Goal: Information Seeking & Learning: Learn about a topic

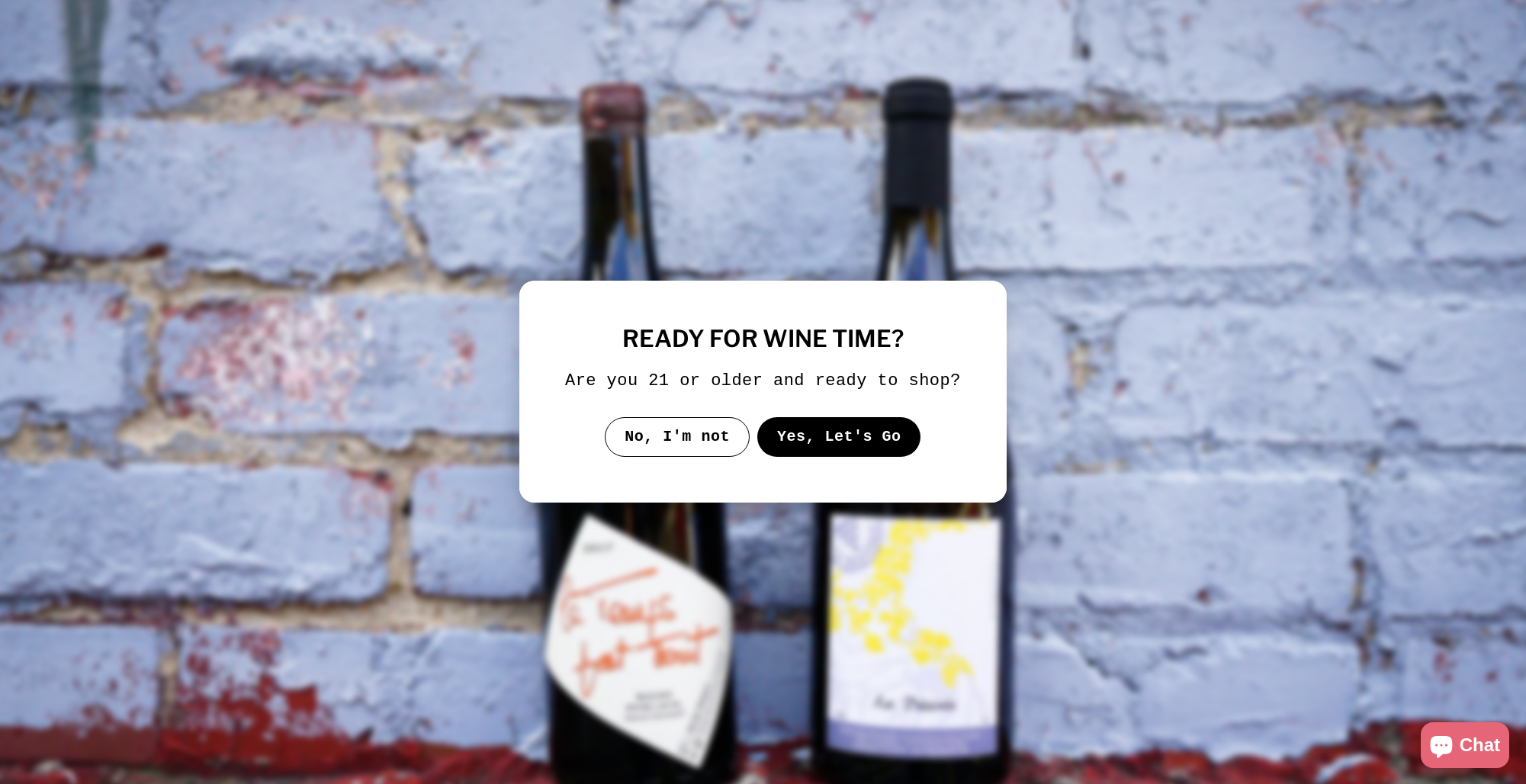
click at [863, 456] on button "Yes, Let's Go" at bounding box center [839, 437] width 164 height 40
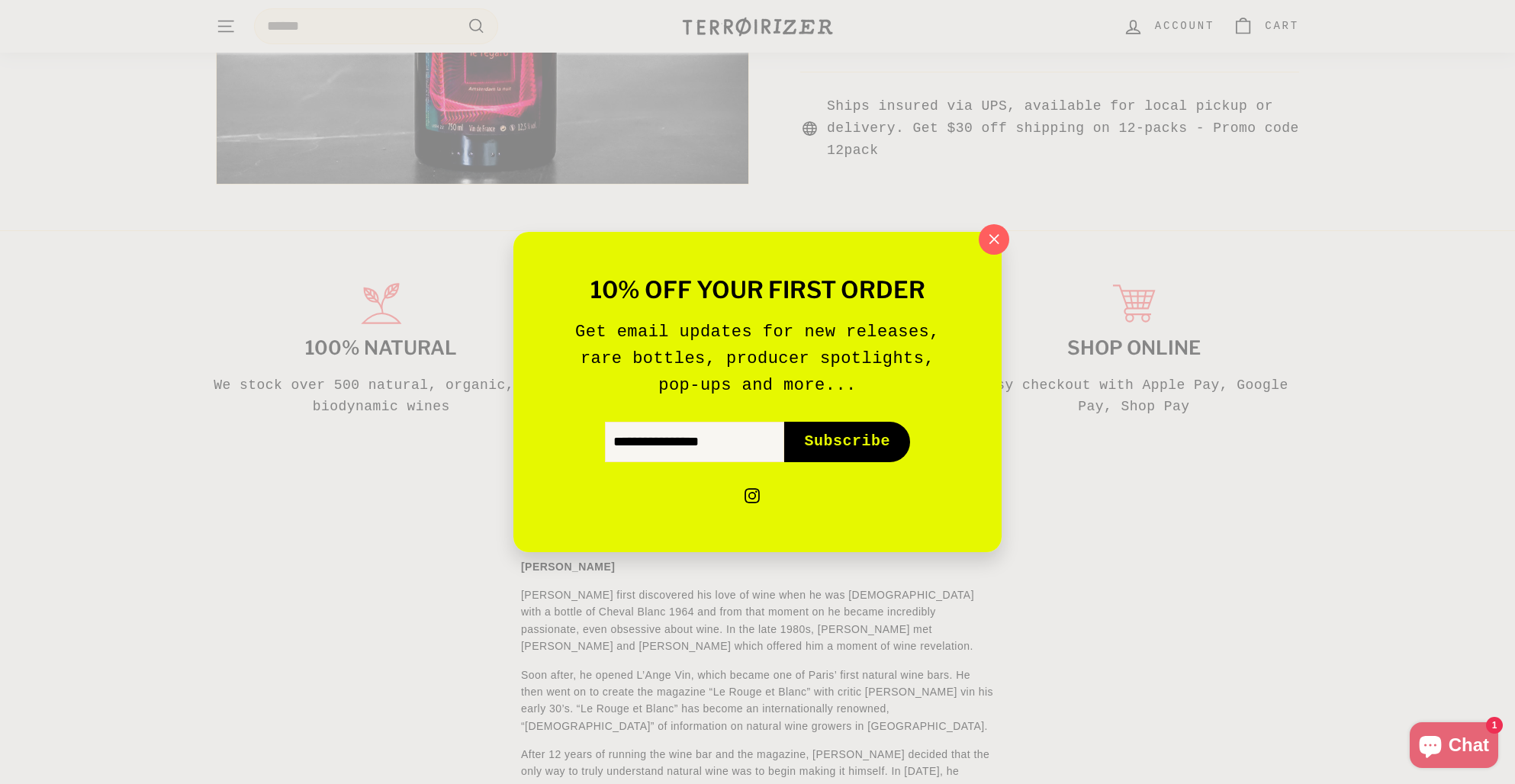
scroll to position [814, 0]
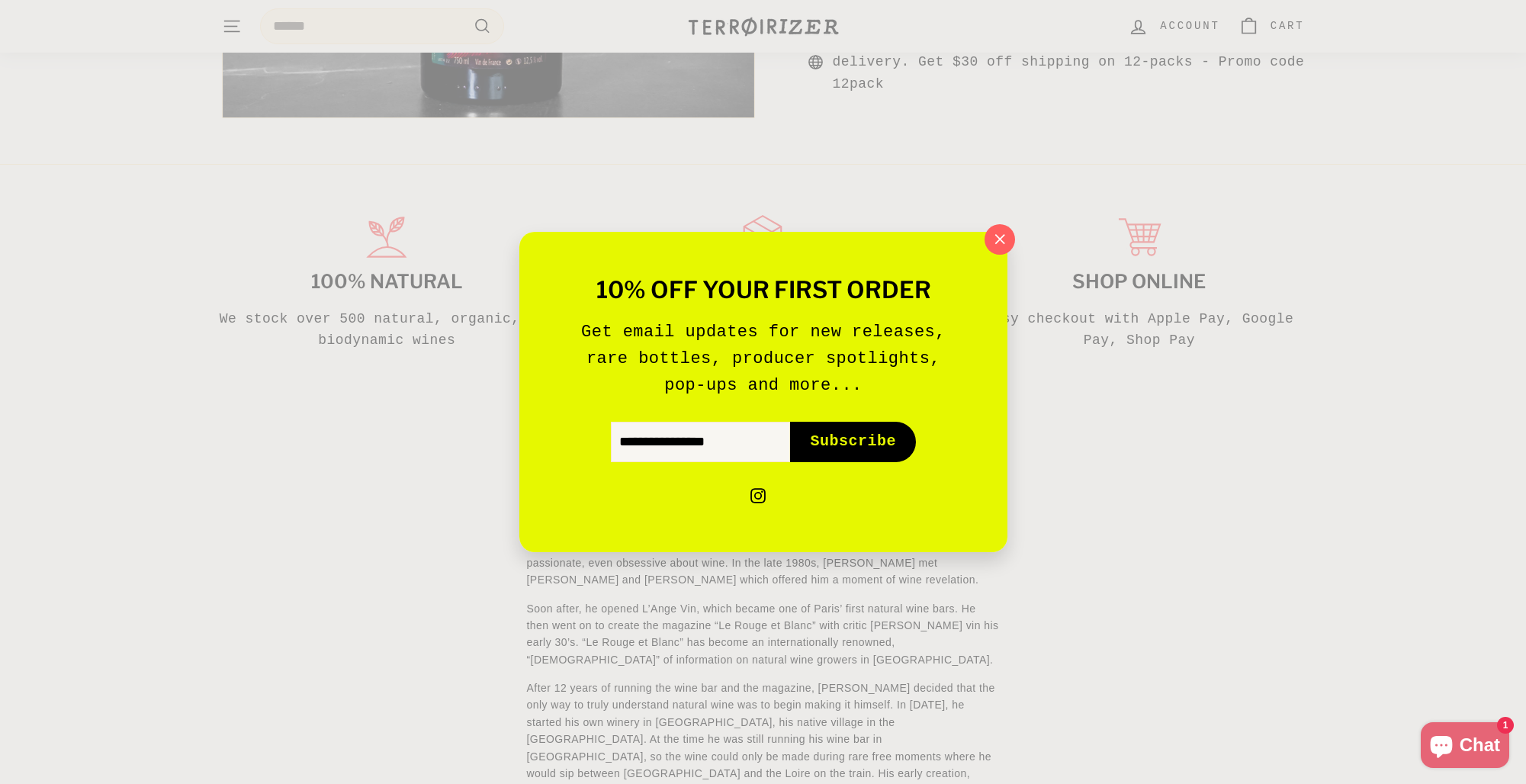
click at [998, 241] on icon "button" at bounding box center [1000, 240] width 9 height 9
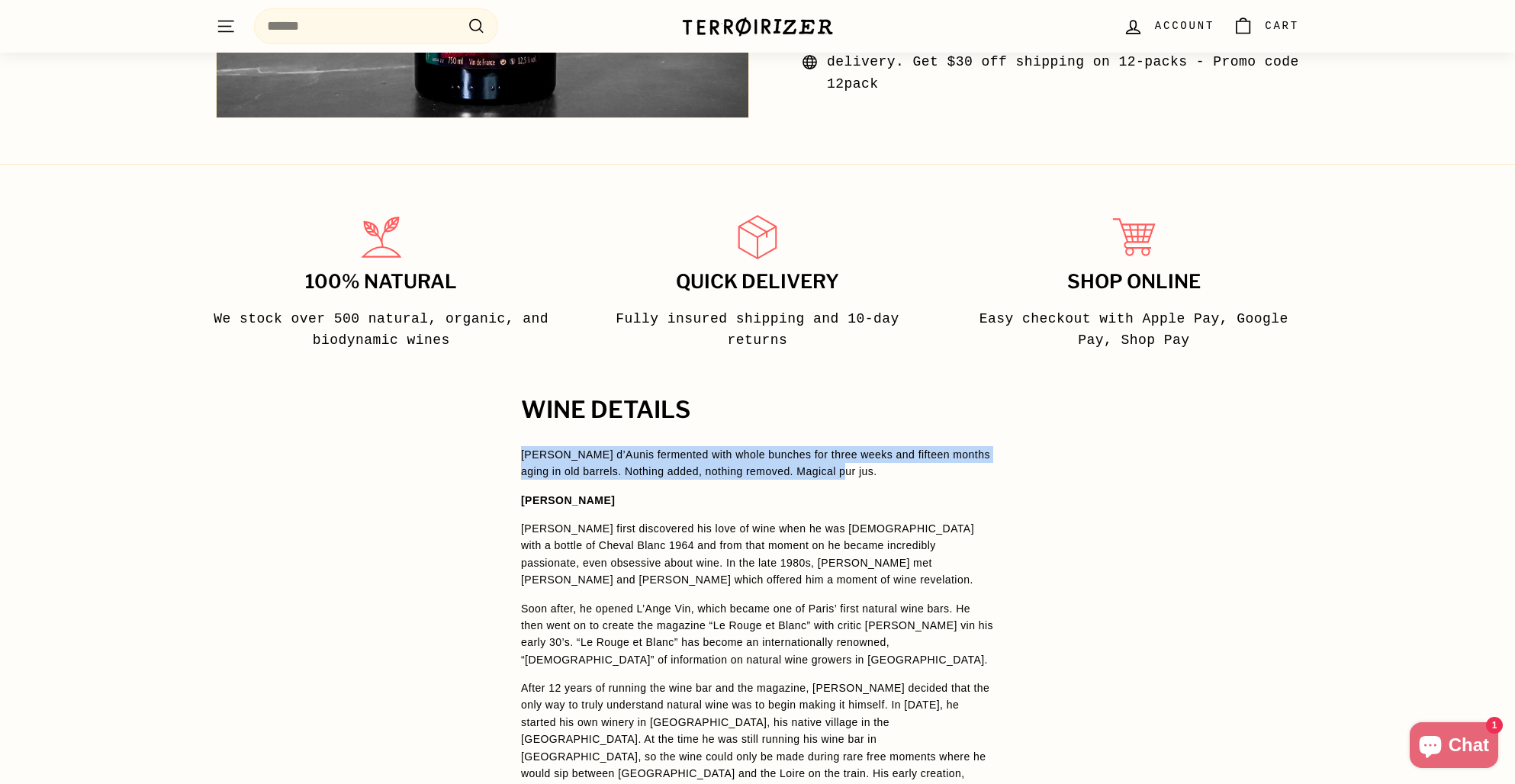
drag, startPoint x: 836, startPoint y: 470, endPoint x: 501, endPoint y: 452, distance: 335.5
copy p "[PERSON_NAME] d’Aunis fermented with whole bunches for three weeks and fifteen …"
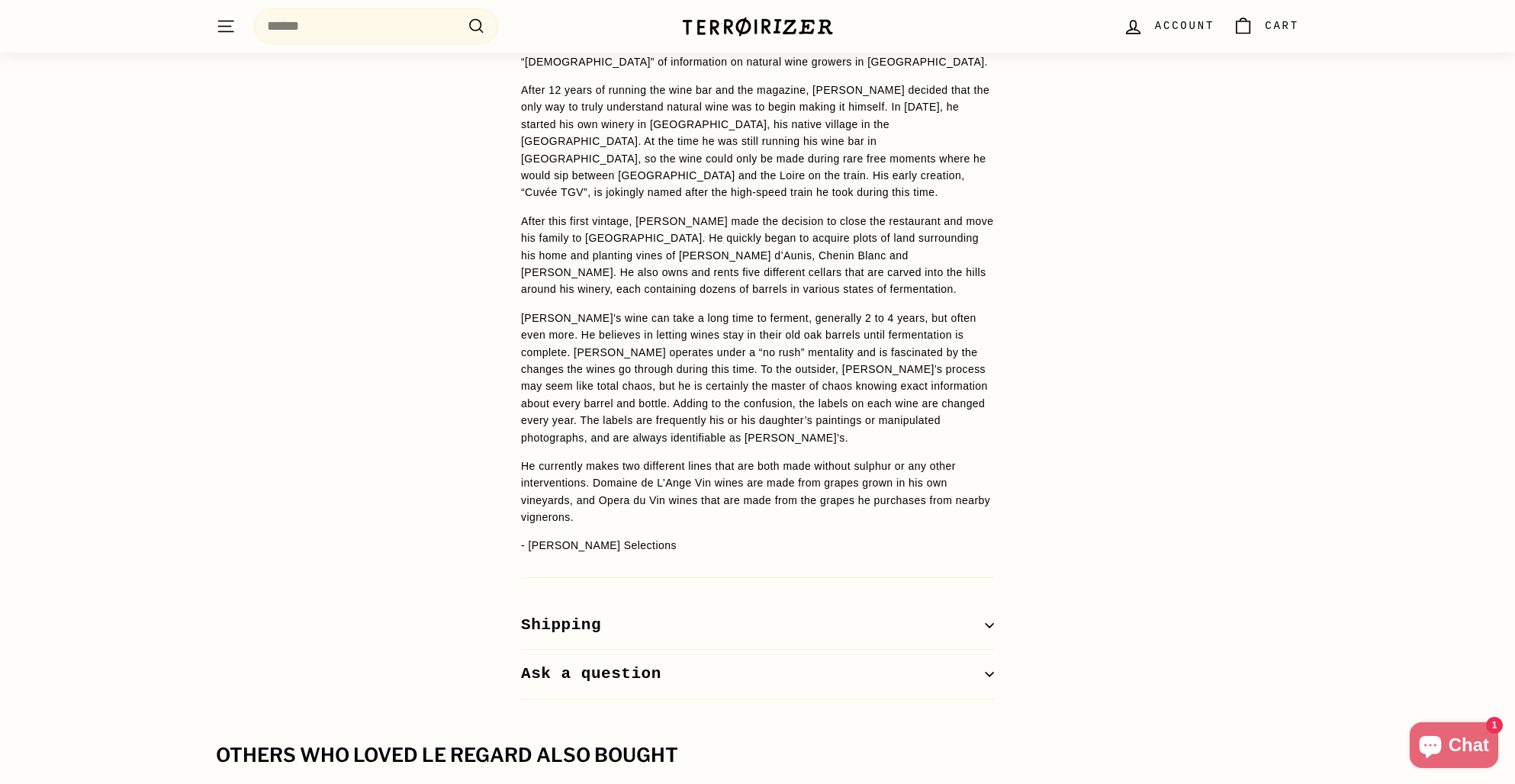
scroll to position [1247, 0]
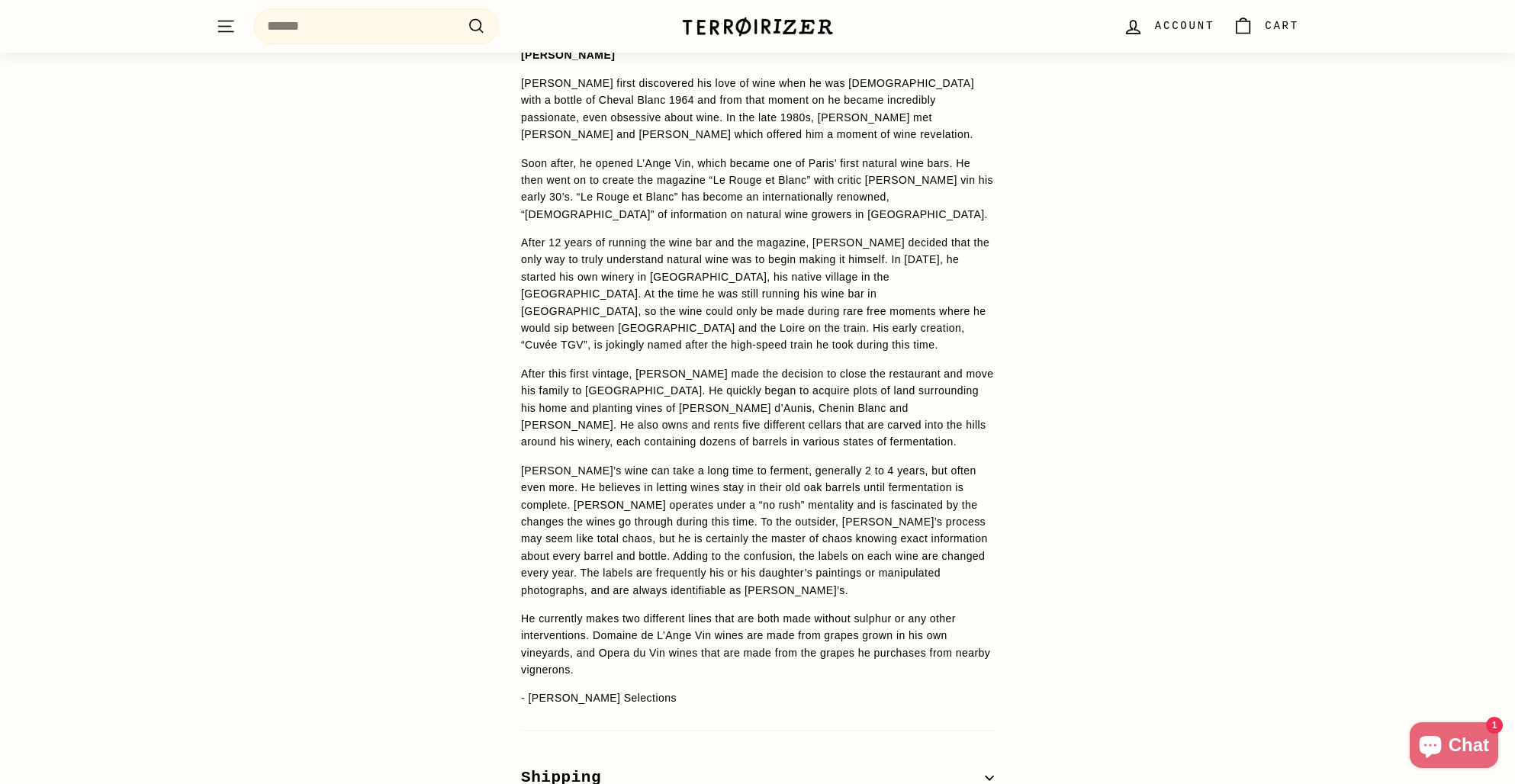
scroll to position [1202, 0]
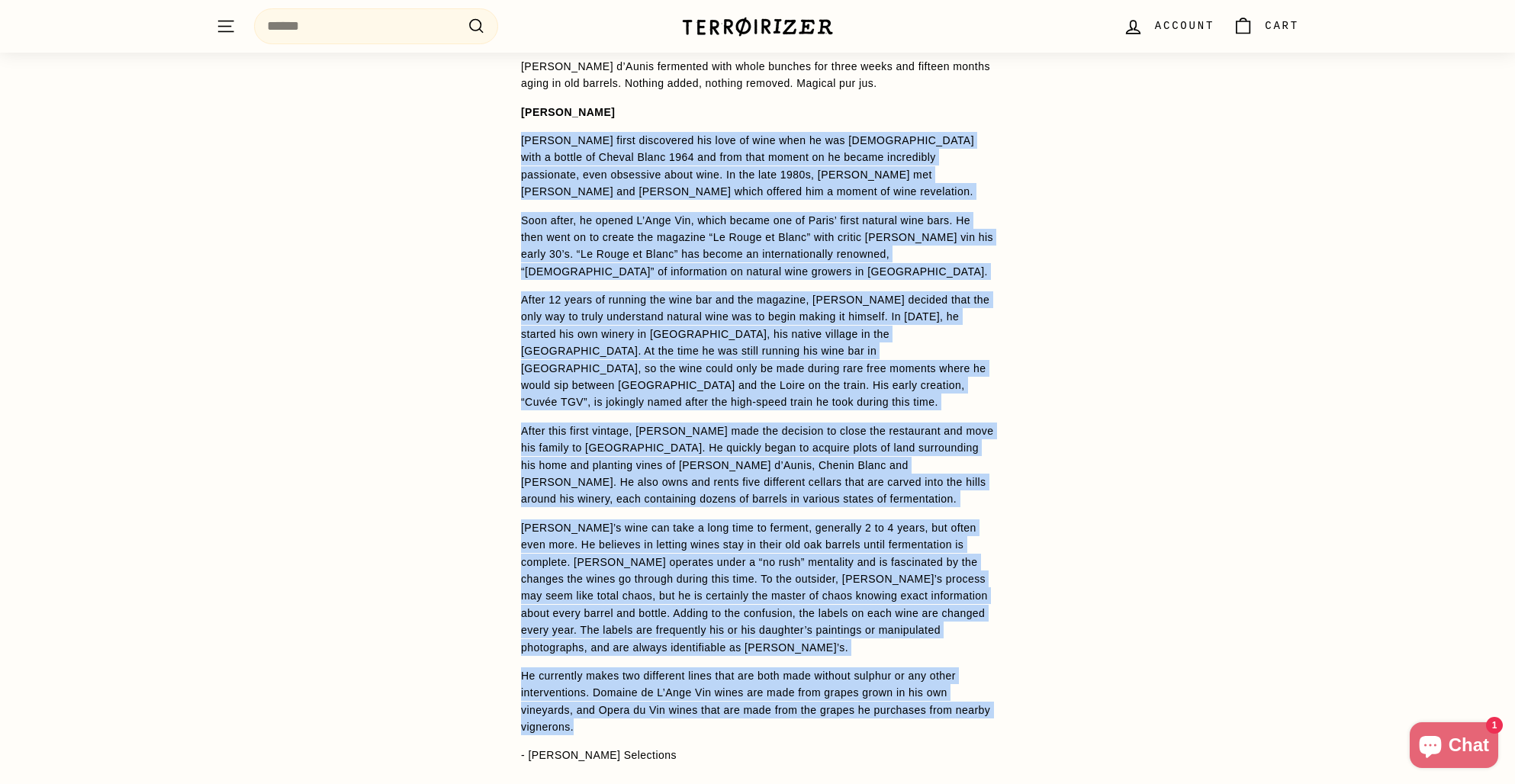
drag, startPoint x: 522, startPoint y: 140, endPoint x: 760, endPoint y: 703, distance: 611.2
click at [760, 703] on span "[PERSON_NAME] d’Aunis fermented with whole bunches for three weeks and fifteen …" at bounding box center [757, 410] width 473 height 706
copy span "Lore-Ipsumd sitam consectetu adi elit se doei temp in utl 18 etdol mag aliq e a…"
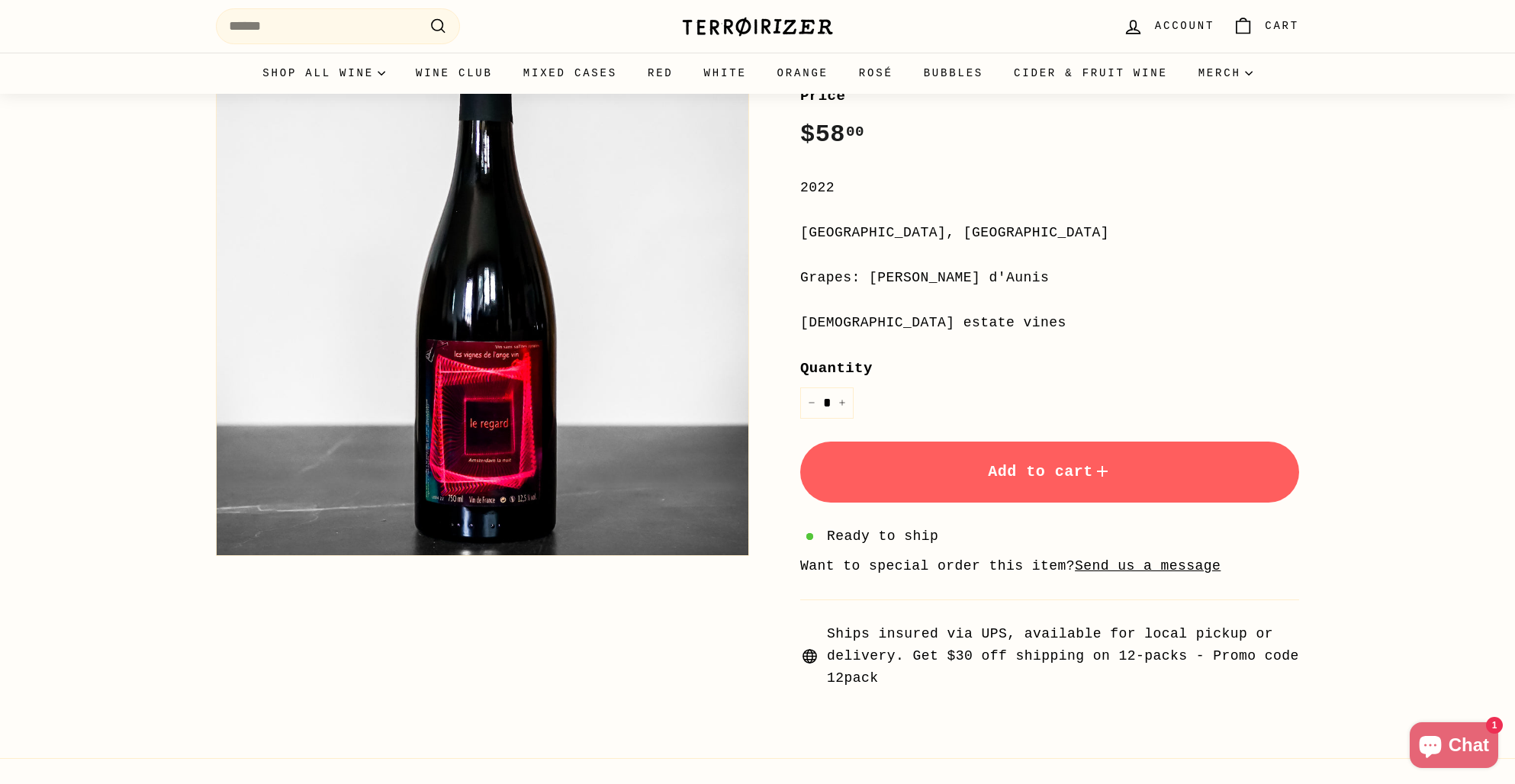
scroll to position [0, 0]
